Goal: Navigation & Orientation: Understand site structure

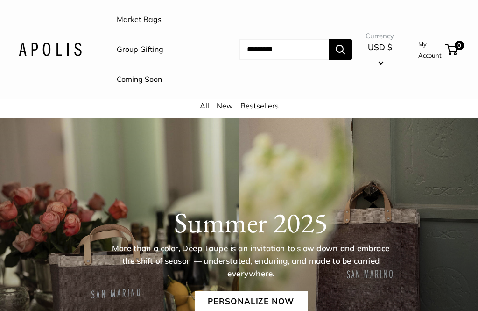
click at [35, 46] on img at bounding box center [50, 50] width 63 height 14
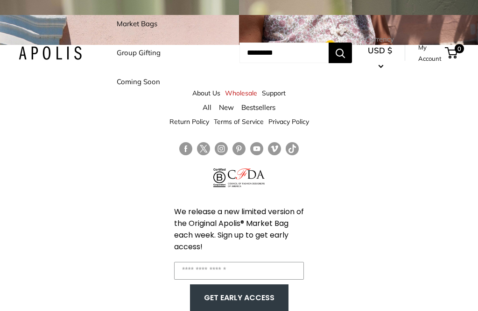
click at [202, 59] on nav "Market Bags Group Gifting Coming Soon" at bounding box center [169, 52] width 142 height 87
click at [202, 66] on nav "Market Bags Group Gifting Coming Soon" at bounding box center [169, 52] width 142 height 87
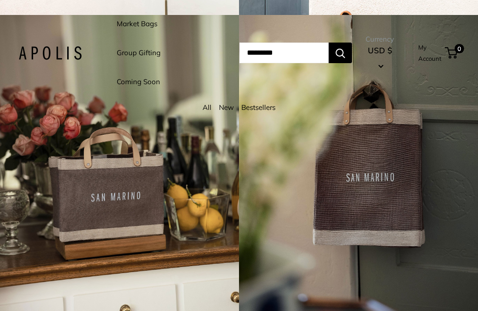
click at [460, 184] on div "4 / 7" at bounding box center [358, 170] width 239 height 311
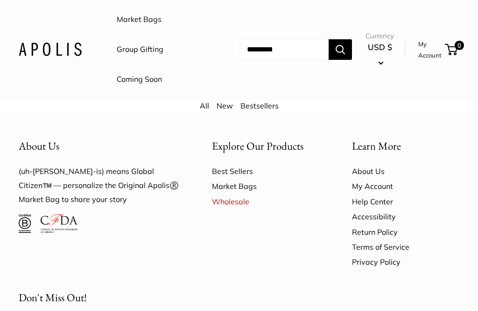
scroll to position [860, 0]
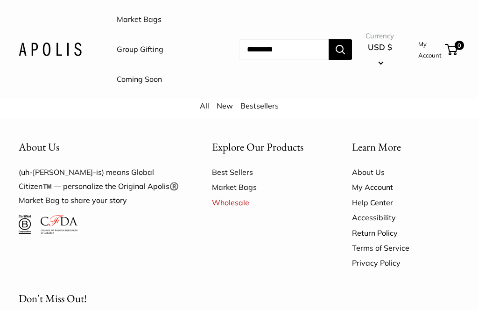
click at [368, 164] on link "About Us" at bounding box center [405, 171] width 107 height 15
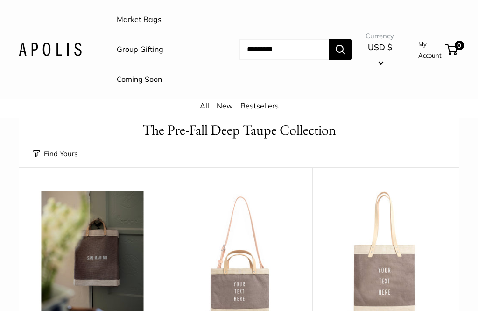
scroll to position [30, 0]
